Goal: Information Seeking & Learning: Find specific page/section

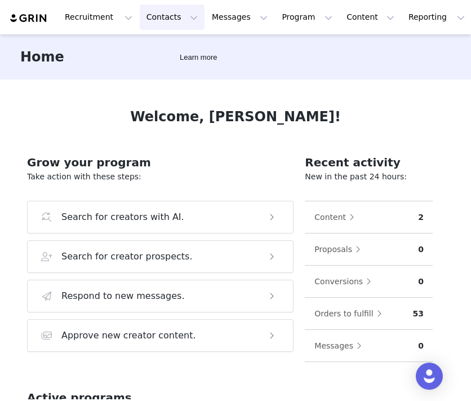
click at [161, 16] on button "Contacts Contacts" at bounding box center [172, 17] width 65 height 25
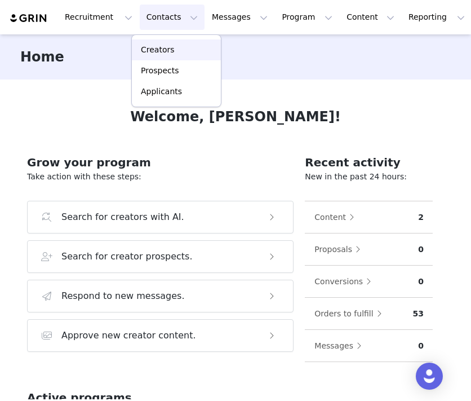
click at [146, 52] on p "Creators" at bounding box center [158, 50] width 34 height 12
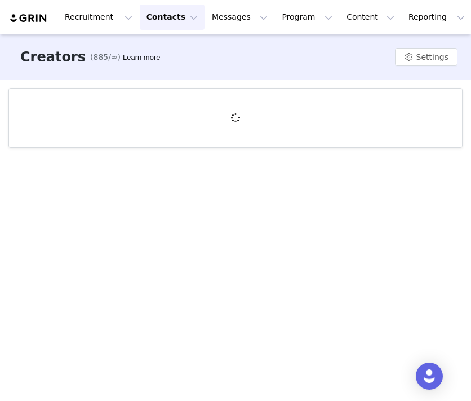
click at [156, 23] on button "Contacts Contacts" at bounding box center [172, 17] width 65 height 25
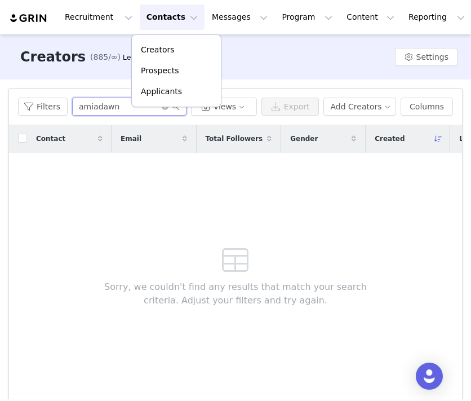
click at [114, 106] on input "amiadawn" at bounding box center [129, 107] width 114 height 18
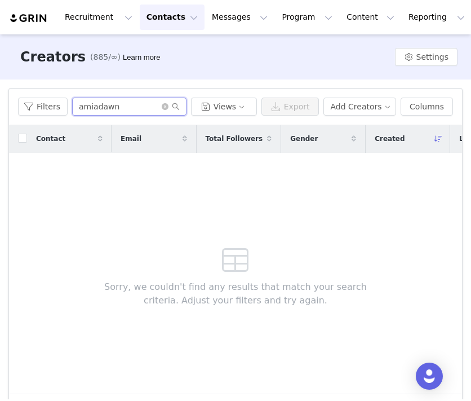
click at [114, 106] on input "amiadawn" at bounding box center [129, 107] width 114 height 18
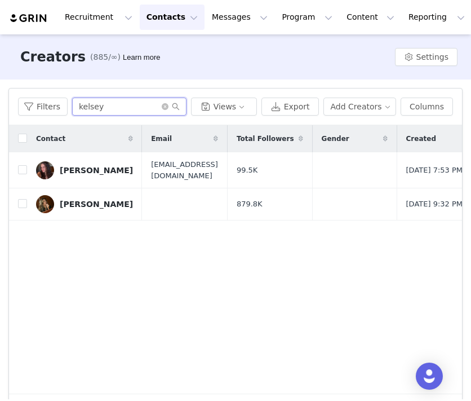
type input "kelsey"
click at [178, 19] on button "Contacts Contacts" at bounding box center [172, 17] width 65 height 25
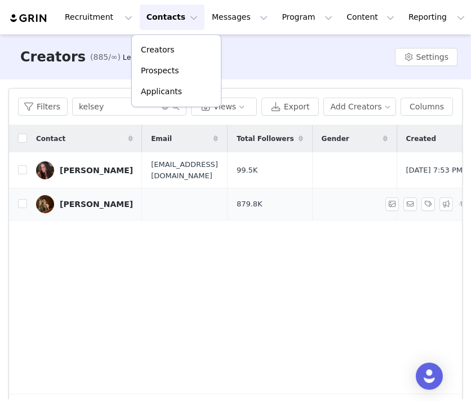
click at [84, 202] on div "Kelsey Anderson" at bounding box center [96, 204] width 73 height 9
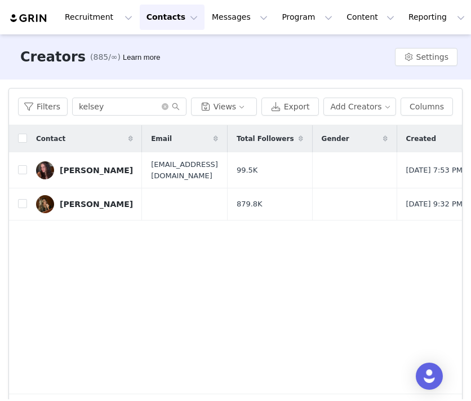
click at [167, 19] on button "Contacts Contacts" at bounding box center [172, 17] width 65 height 25
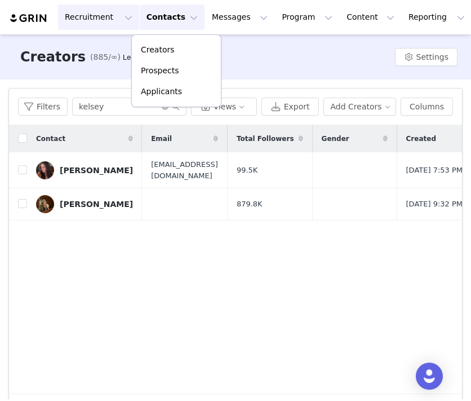
click at [96, 23] on button "Recruitment Recruitment" at bounding box center [98, 17] width 81 height 25
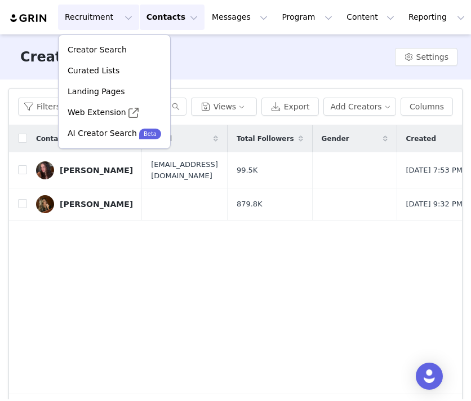
click at [173, 19] on button "Contacts Contacts" at bounding box center [172, 17] width 65 height 25
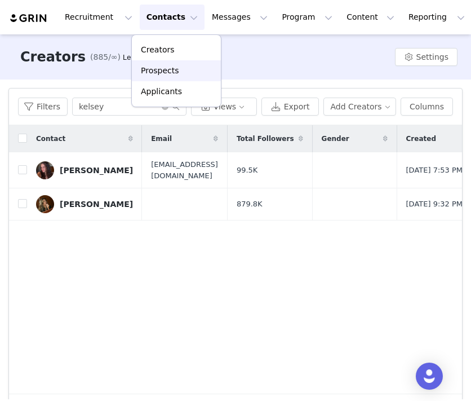
click at [157, 73] on p "Prospects" at bounding box center [160, 71] width 38 height 12
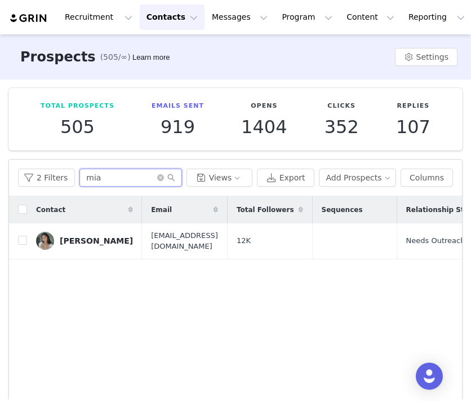
click at [99, 179] on input "mia" at bounding box center [131, 178] width 102 height 18
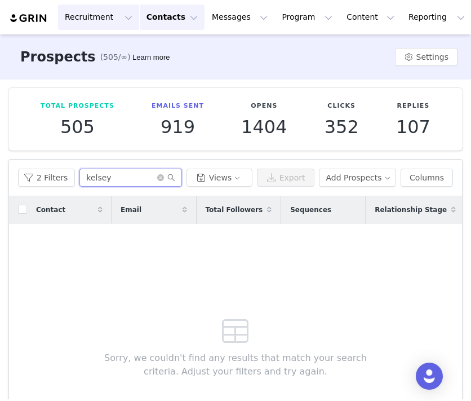
type input "kelsey"
click at [104, 16] on button "Recruitment Recruitment" at bounding box center [98, 17] width 81 height 25
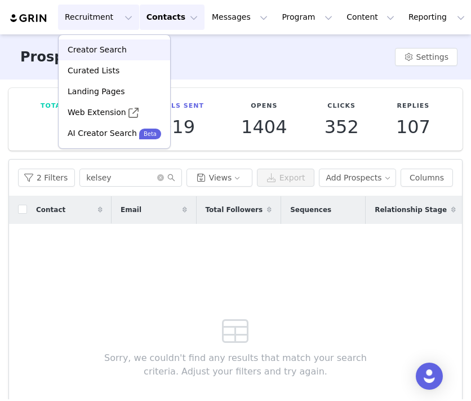
click at [107, 54] on p "Creator Search" at bounding box center [97, 50] width 59 height 12
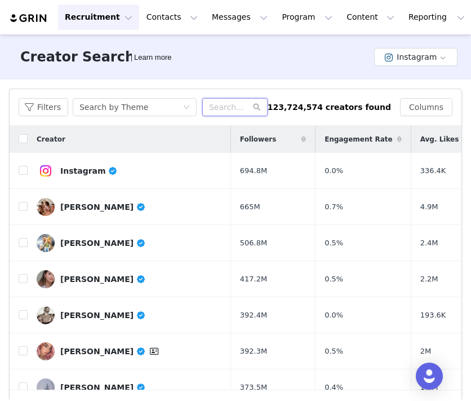
click at [223, 111] on input "text" at bounding box center [234, 107] width 65 height 18
type input "kelsey james"
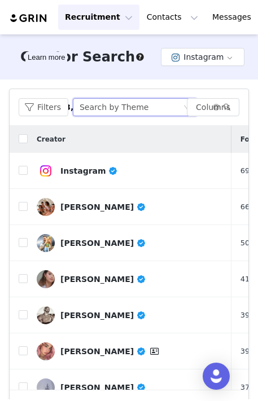
click at [142, 105] on div "Search by Theme" at bounding box center [131, 107] width 103 height 17
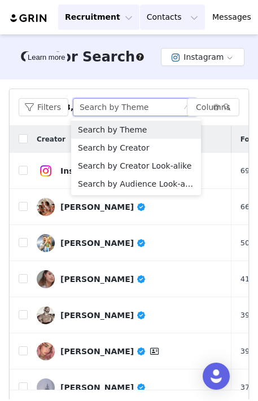
click at [167, 13] on button "Contacts Contacts" at bounding box center [172, 17] width 65 height 25
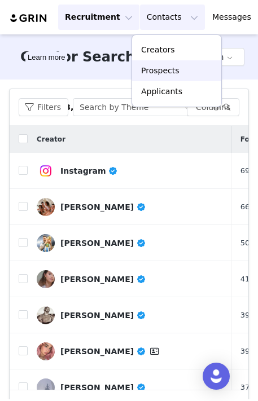
click at [161, 73] on p "Prospects" at bounding box center [160, 71] width 38 height 12
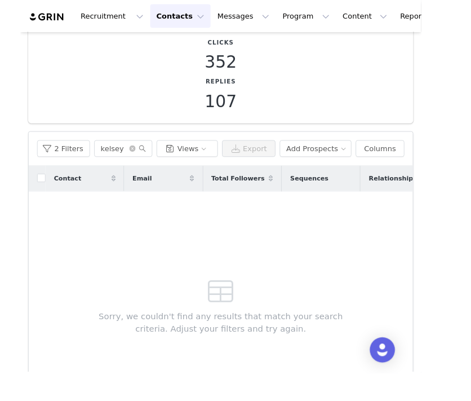
scroll to position [106, 0]
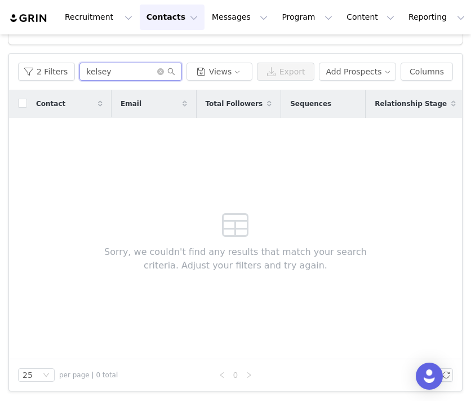
click at [143, 70] on input "kelsey" at bounding box center [131, 72] width 102 height 18
paste input "lyndsayzmakeup"
type input "lyndsayzmakeup"
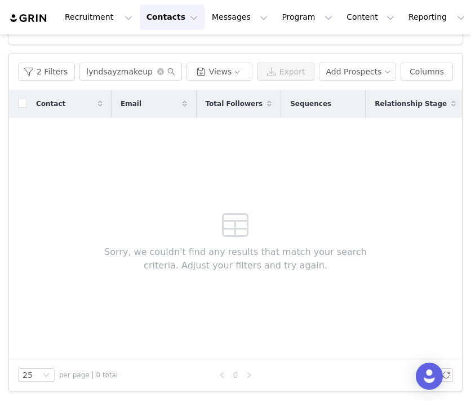
click at [182, 11] on button "Contacts Contacts" at bounding box center [172, 17] width 65 height 25
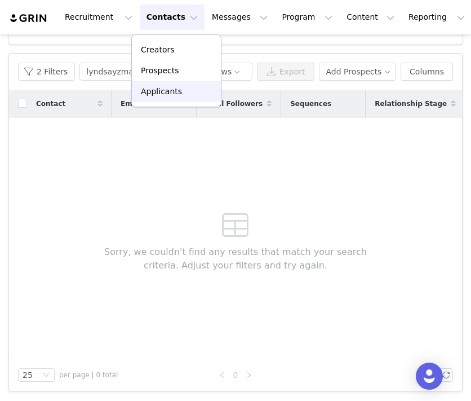
click at [174, 90] on p "Applicants" at bounding box center [161, 92] width 41 height 12
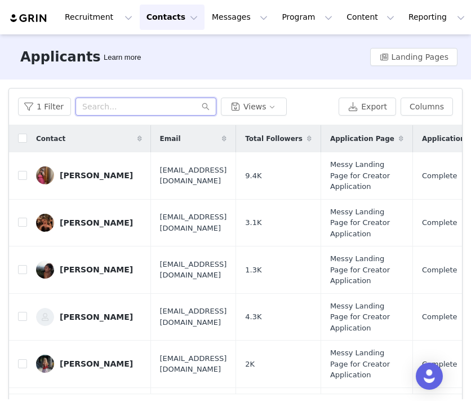
click at [147, 108] on input "text" at bounding box center [146, 107] width 141 height 18
paste input "lyndsayzmakeup"
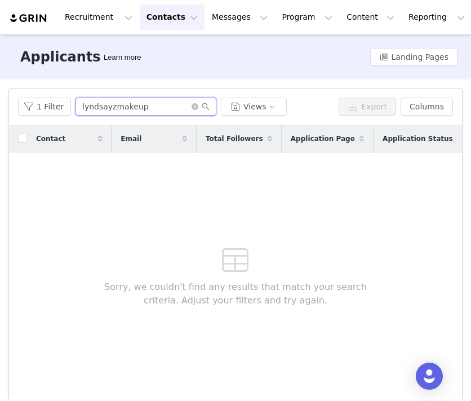
type input "lyndsayzmakeup"
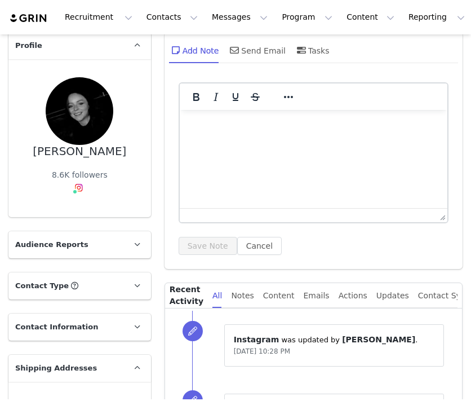
scroll to position [17, 0]
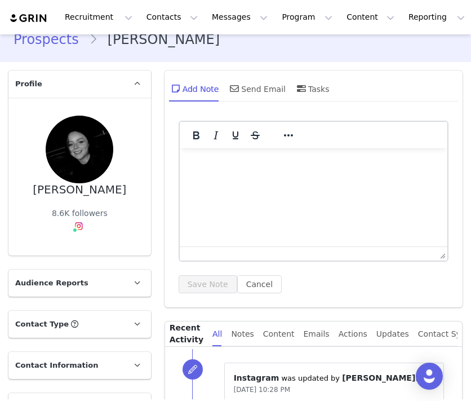
click at [257, 179] on html at bounding box center [313, 163] width 268 height 30
click at [215, 281] on button "Save Note" at bounding box center [208, 284] width 59 height 18
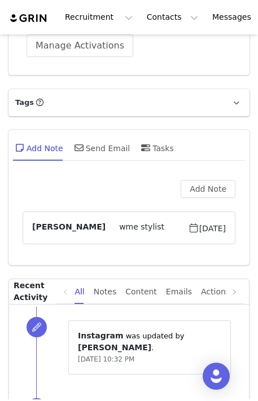
scroll to position [906, 0]
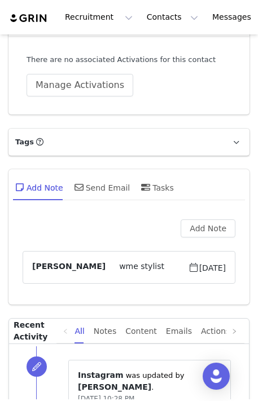
scroll to position [856, 0]
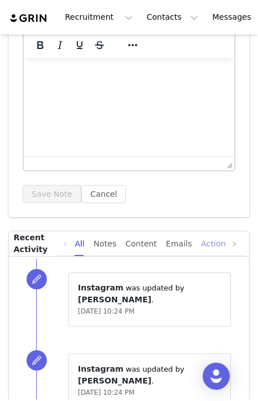
scroll to position [991, 0]
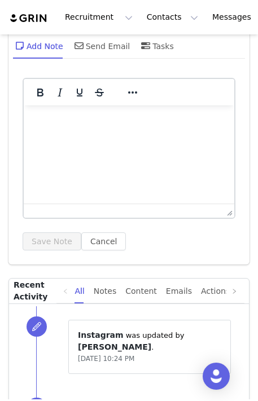
click at [163, 136] on html at bounding box center [129, 120] width 210 height 30
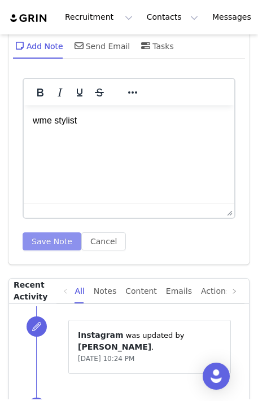
click at [64, 241] on button "Save Note" at bounding box center [52, 241] width 59 height 18
